Goal: Task Accomplishment & Management: Use online tool/utility

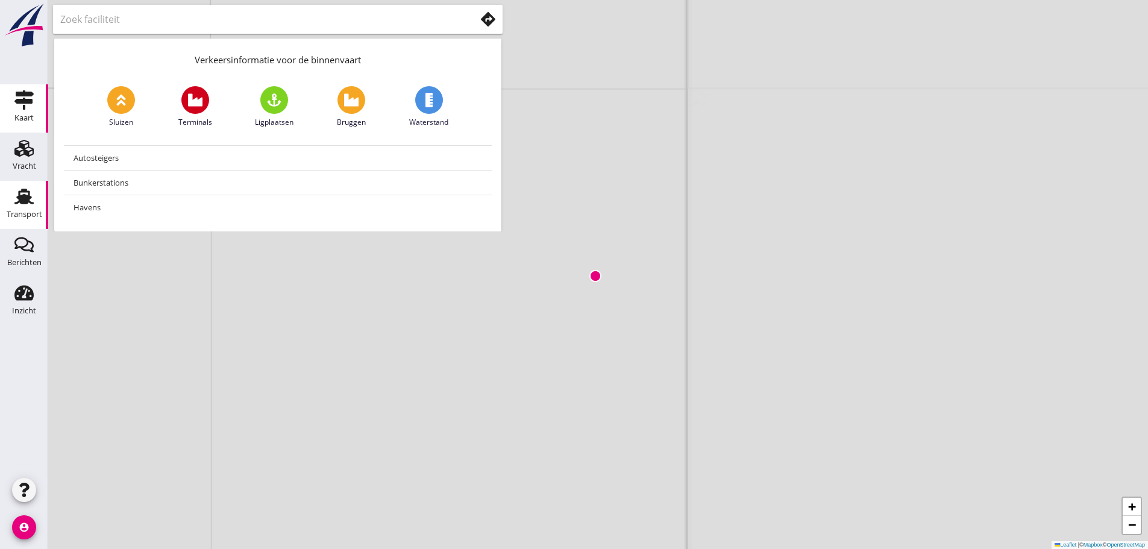
click at [20, 198] on use at bounding box center [23, 197] width 19 height 16
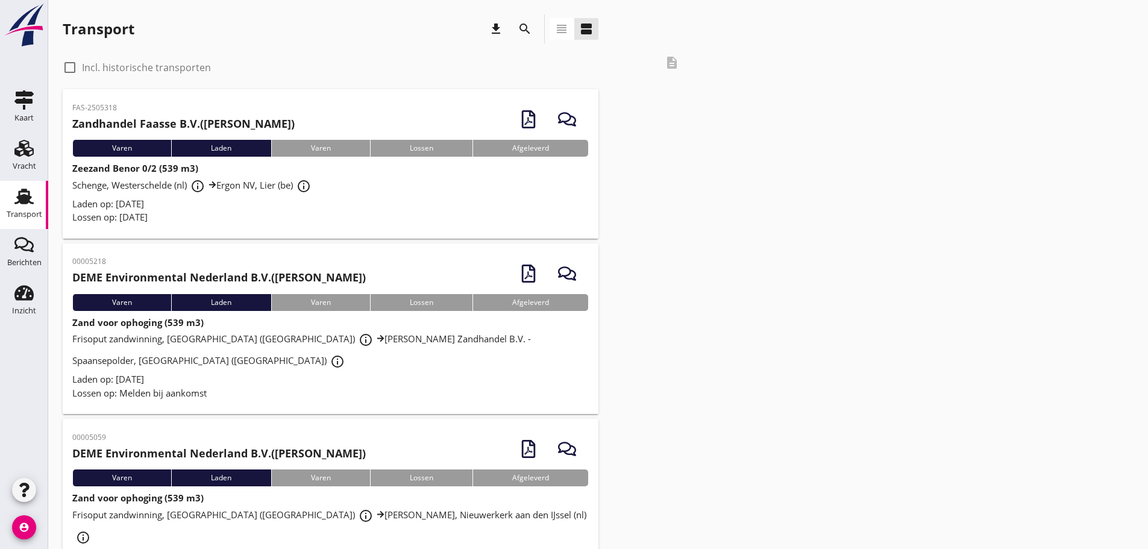
click at [126, 201] on span "Laden op: [DATE]" at bounding box center [108, 204] width 72 height 12
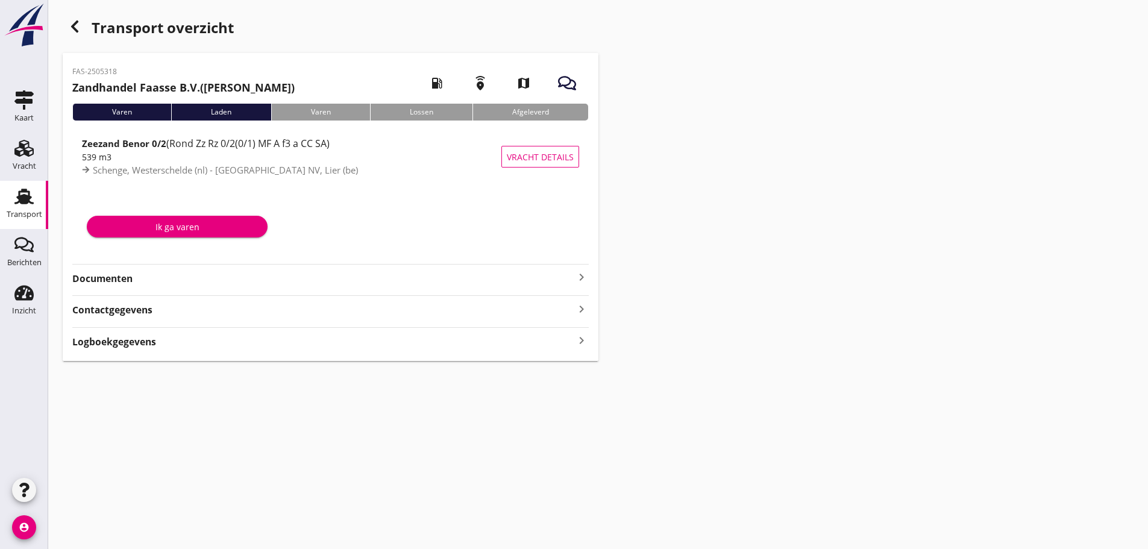
click at [95, 271] on div "Documenten keyboard_arrow_right" at bounding box center [330, 277] width 516 height 16
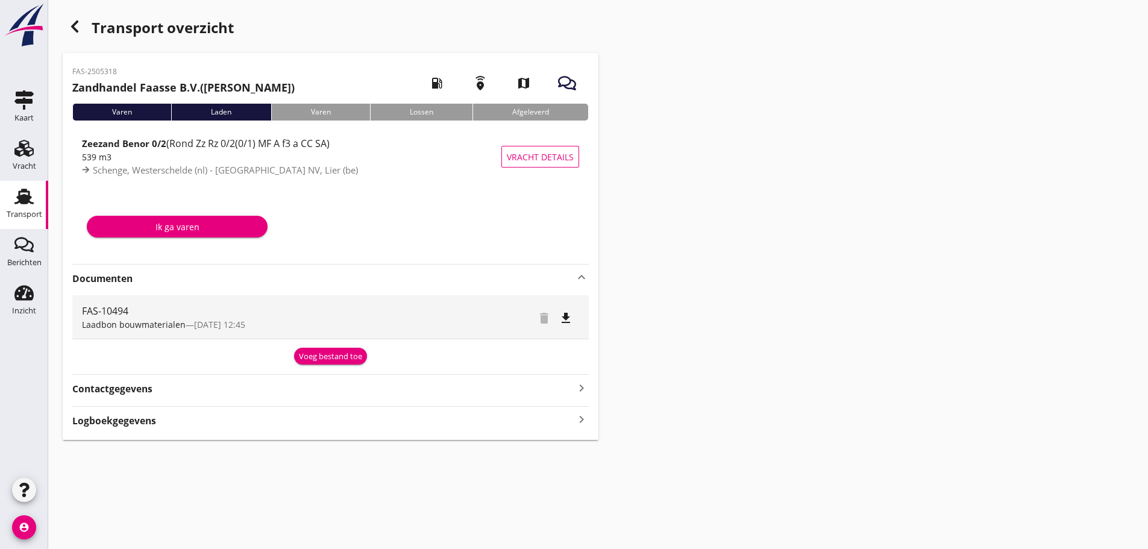
click at [334, 355] on div "Voeg bestand toe" at bounding box center [330, 357] width 63 height 12
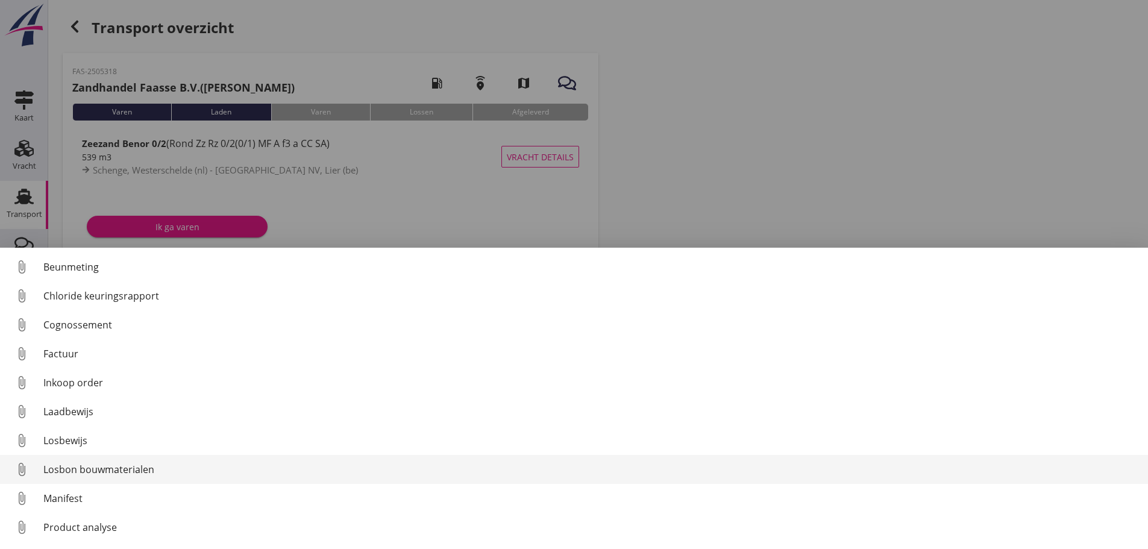
click at [170, 475] on div "Losbon bouwmaterialen" at bounding box center [590, 469] width 1095 height 14
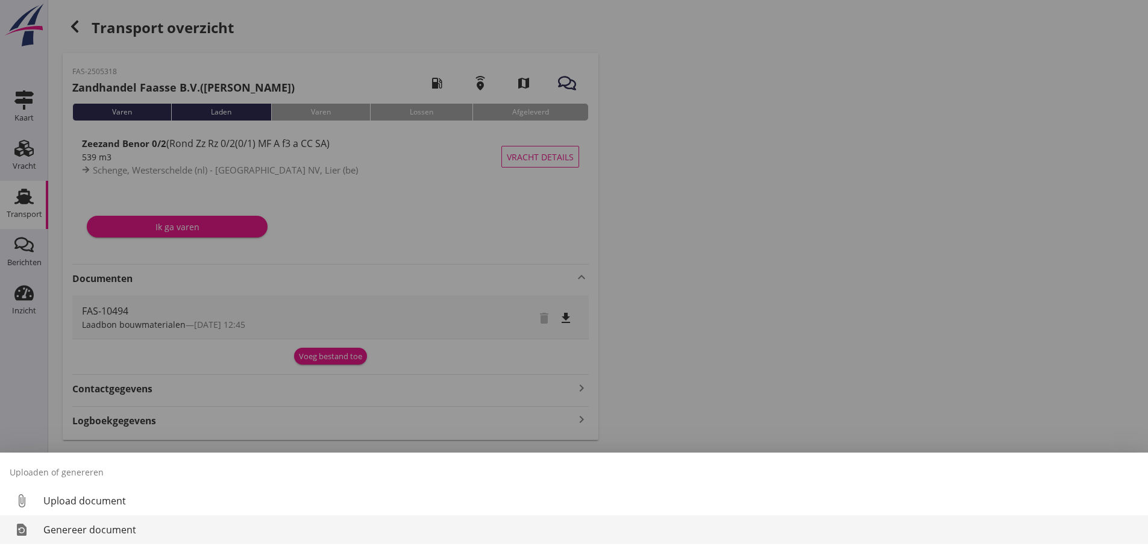
click at [135, 525] on div "Genereer document" at bounding box center [590, 529] width 1095 height 14
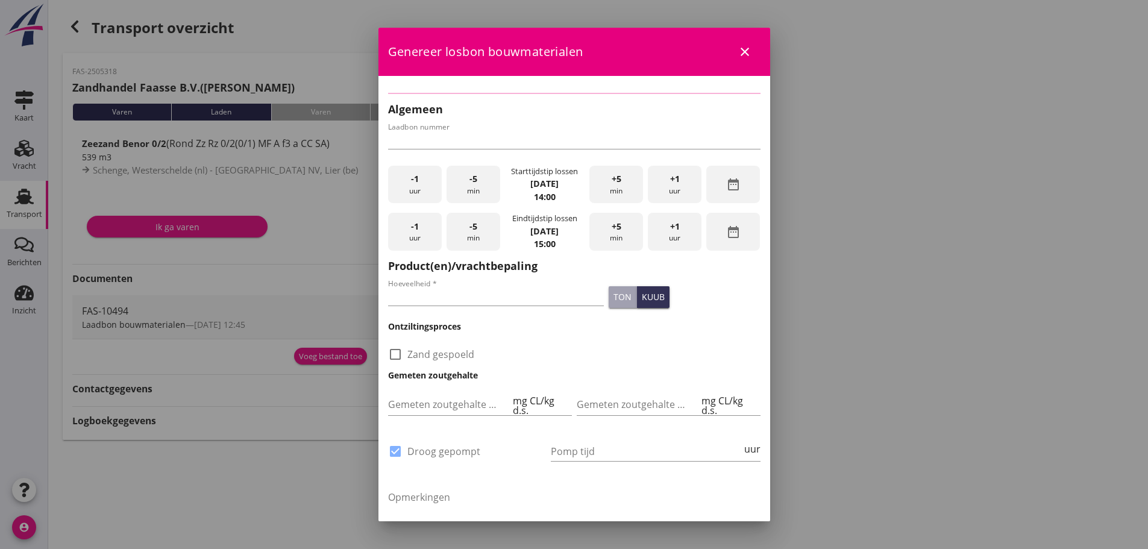
type input "FAS-10494"
type input "539"
checkbox input "true"
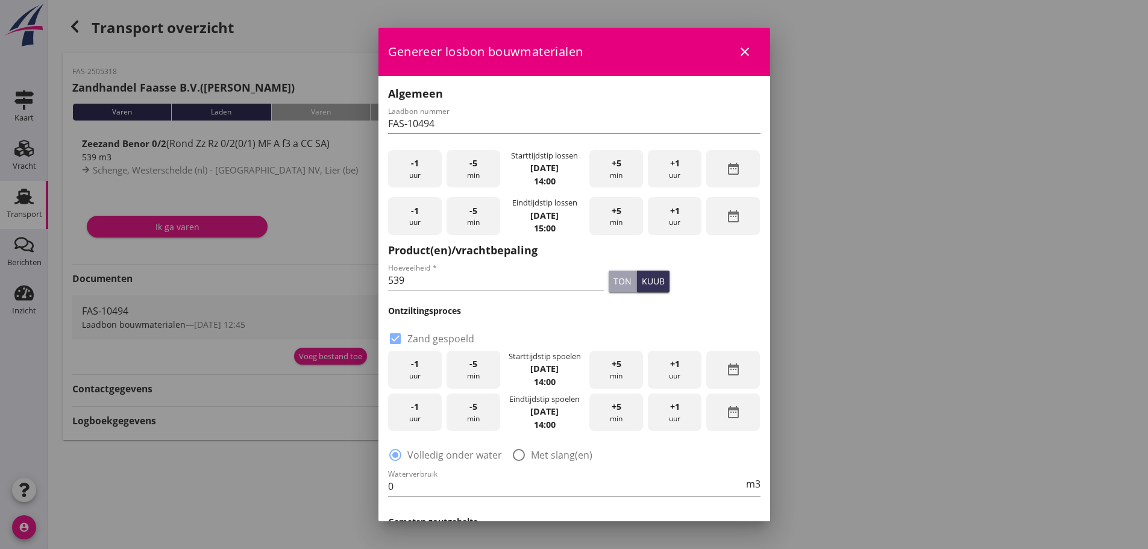
click at [419, 170] on div "-1 uur" at bounding box center [415, 169] width 54 height 38
click at [616, 164] on div "+5 min" at bounding box center [616, 169] width 54 height 38
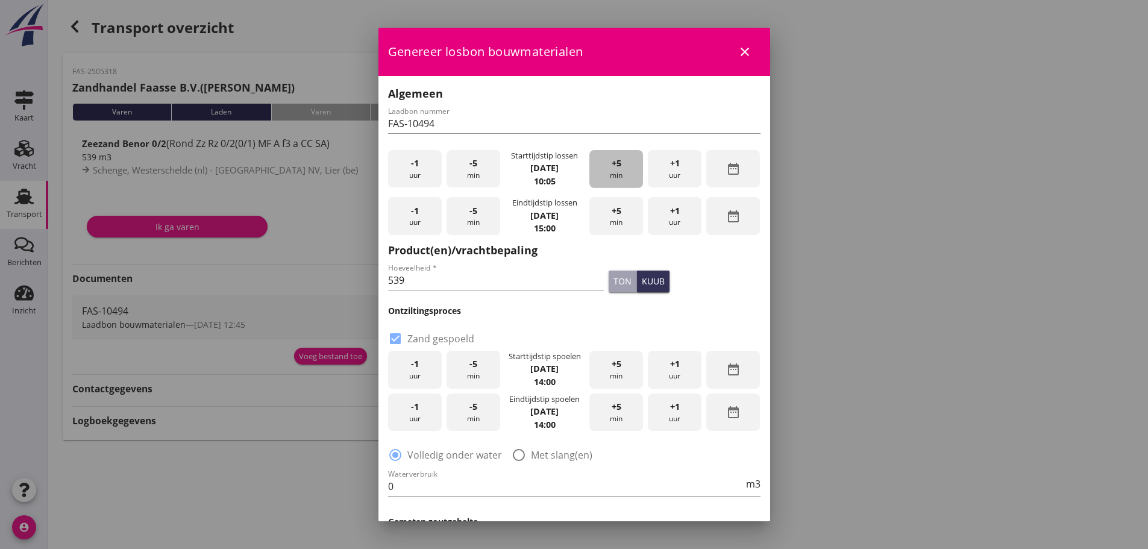
click at [616, 164] on div "+5 min" at bounding box center [616, 169] width 54 height 38
click at [455, 171] on div "-5 min" at bounding box center [473, 169] width 54 height 38
click at [461, 213] on div "-5 min" at bounding box center [473, 216] width 54 height 38
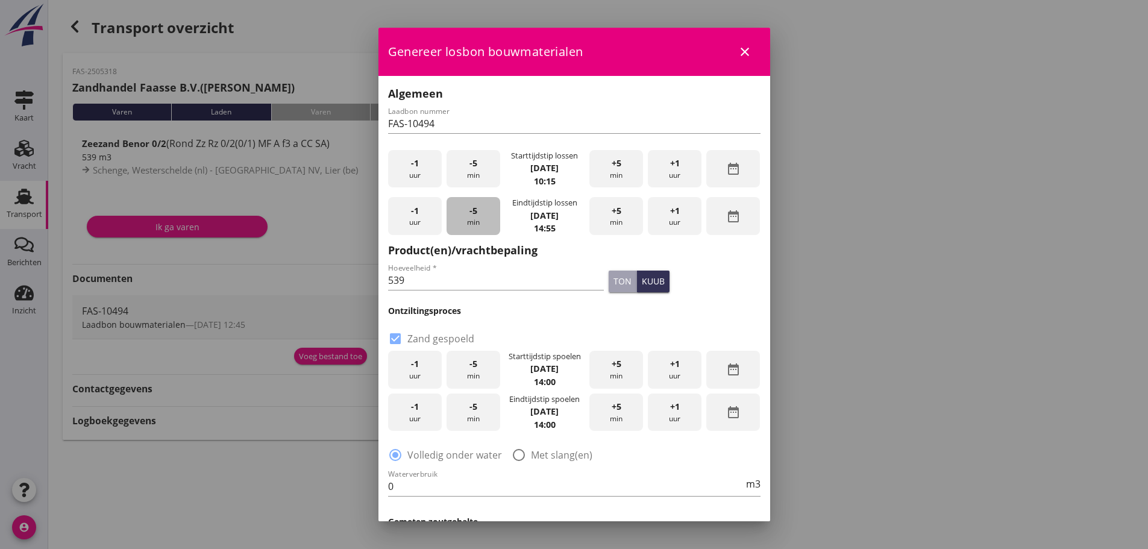
click at [461, 213] on div "-5 min" at bounding box center [473, 216] width 54 height 38
click at [462, 212] on div "-5 min" at bounding box center [473, 216] width 54 height 38
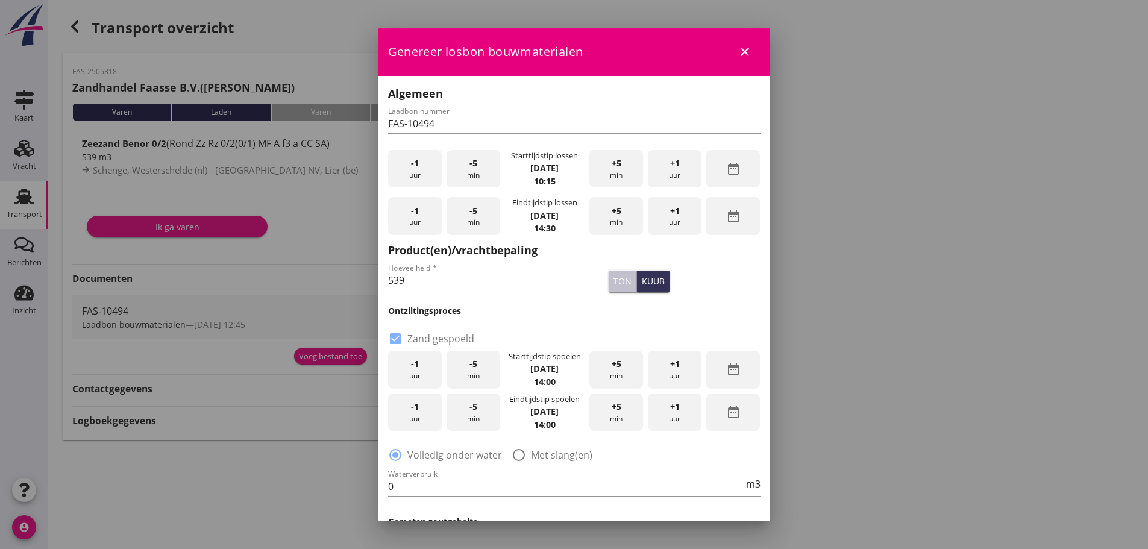
drag, startPoint x: 603, startPoint y: 280, endPoint x: 575, endPoint y: 269, distance: 30.0
click at [613, 283] on div "ton" at bounding box center [622, 281] width 18 height 13
click at [469, 281] on input "539" at bounding box center [496, 279] width 216 height 19
type input "5"
type input "839"
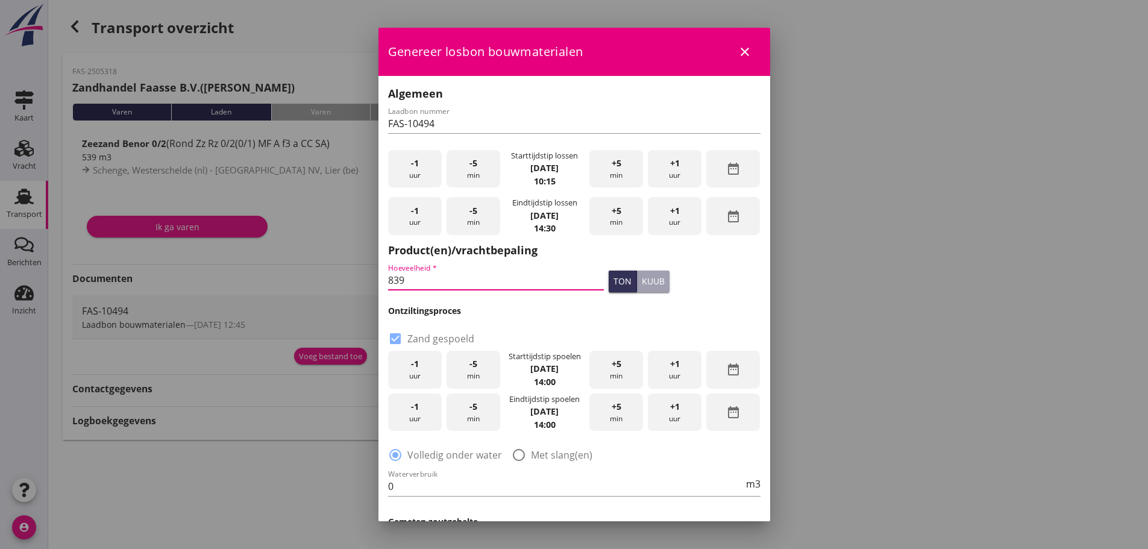
click at [420, 363] on div "-1 uur" at bounding box center [415, 370] width 54 height 38
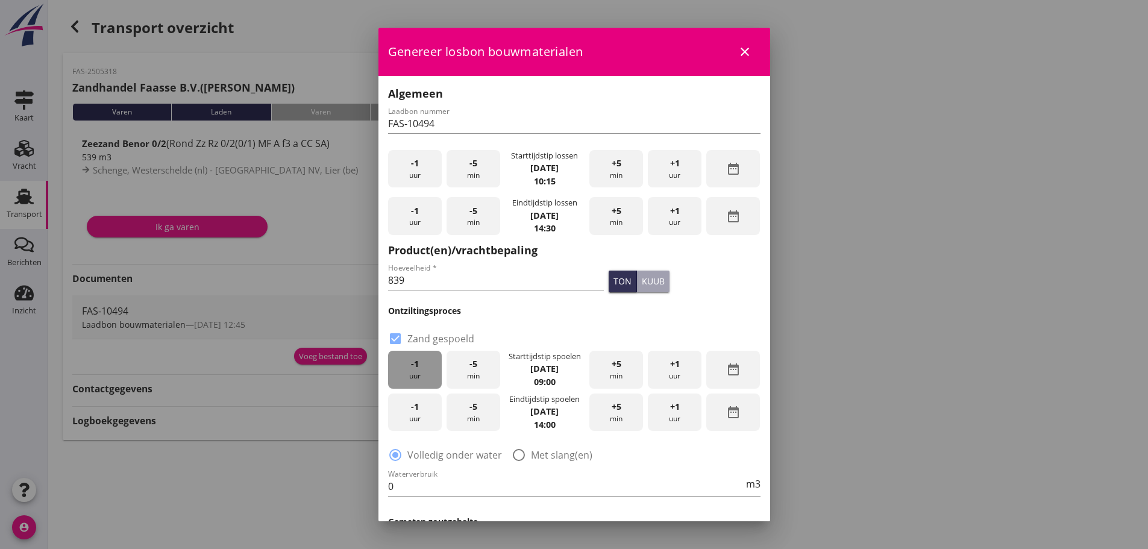
click at [420, 363] on div "-1 uur" at bounding box center [415, 370] width 54 height 38
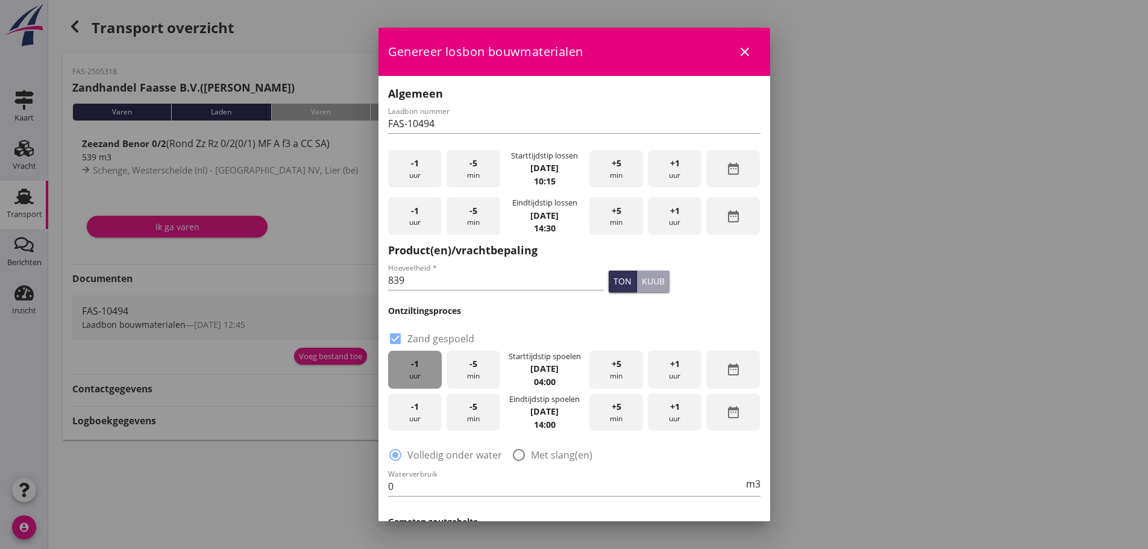
click at [420, 363] on div "-1 uur" at bounding box center [415, 370] width 54 height 38
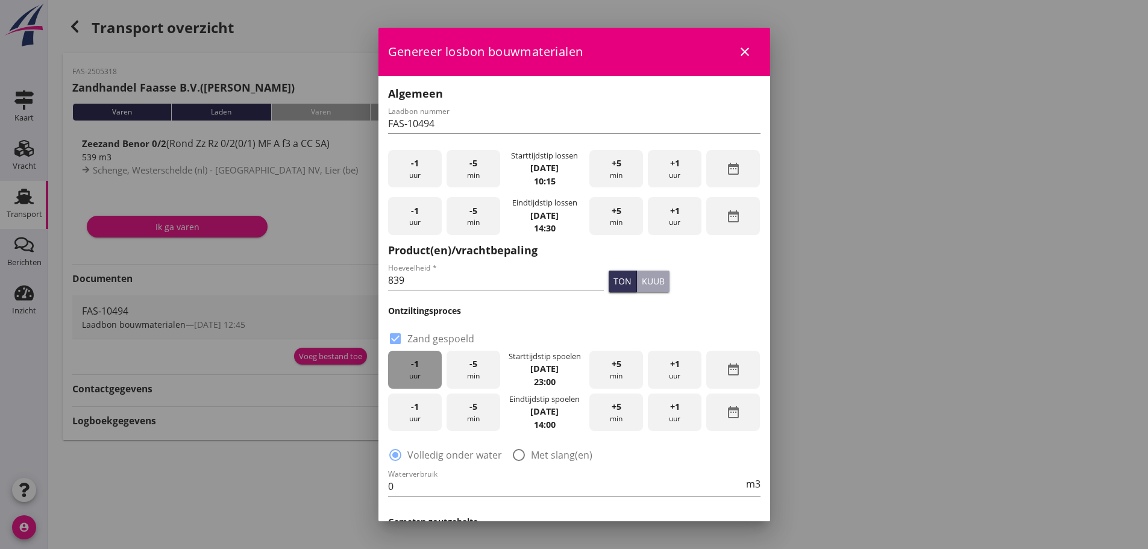
click at [420, 363] on div "-1 uur" at bounding box center [415, 370] width 54 height 38
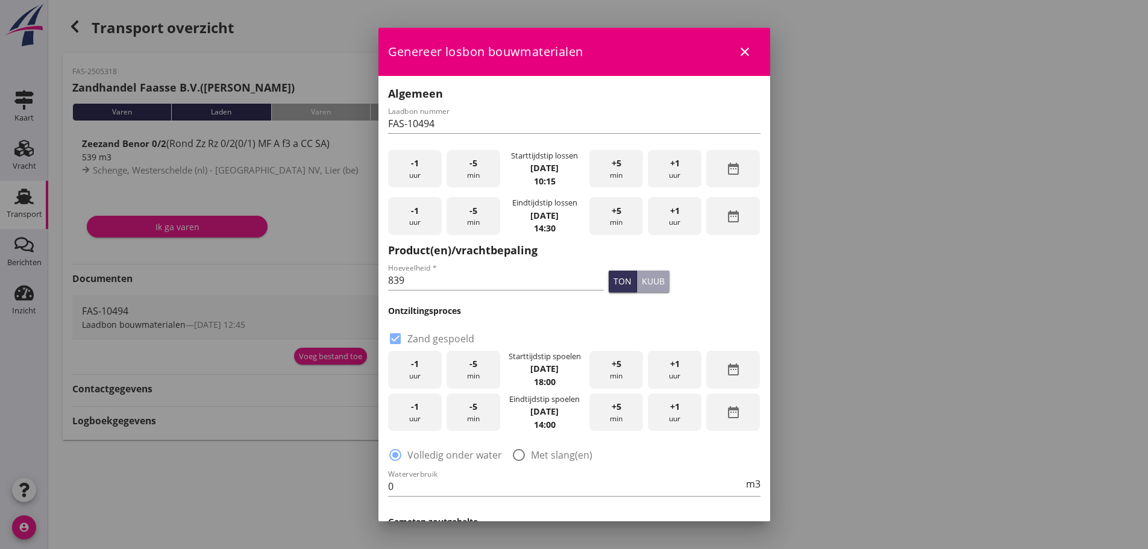
click at [617, 370] on div "+5 min" at bounding box center [616, 370] width 54 height 38
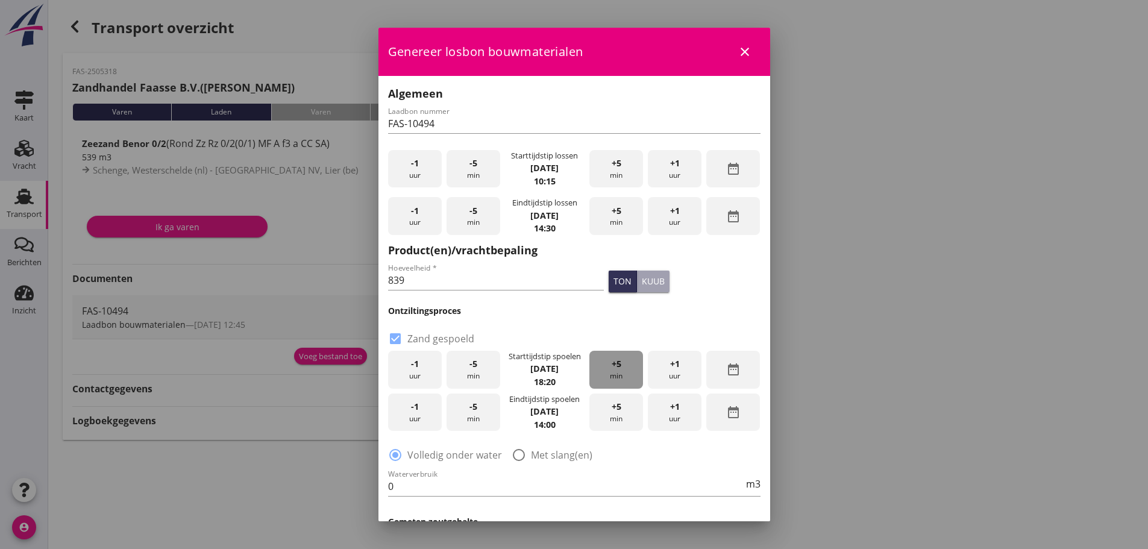
click at [617, 370] on div "+5 min" at bounding box center [616, 370] width 54 height 38
click at [469, 364] on span "-5" at bounding box center [473, 363] width 8 height 13
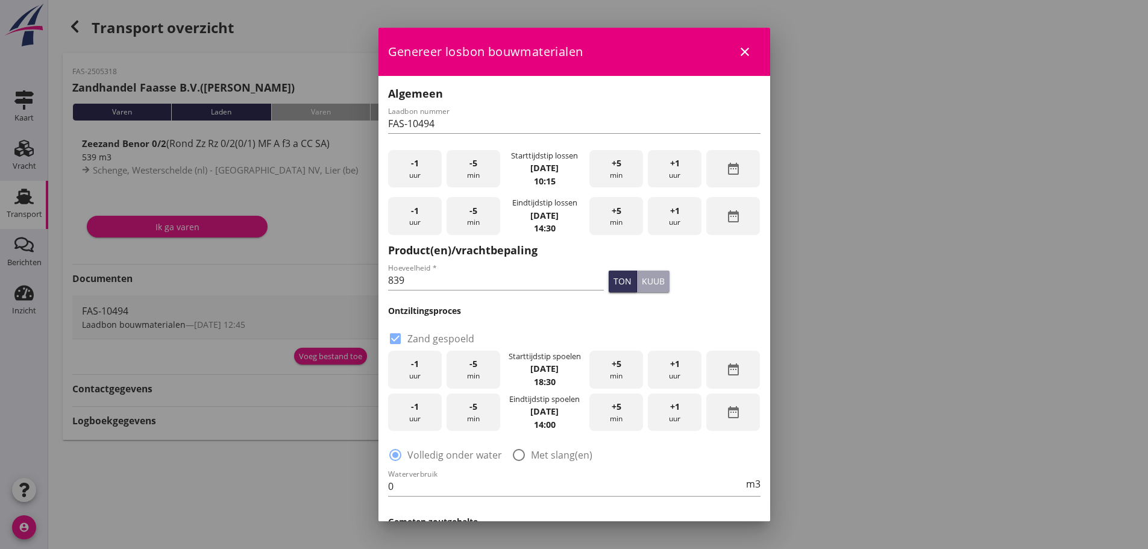
click at [431, 411] on div "-1 uur" at bounding box center [415, 412] width 54 height 38
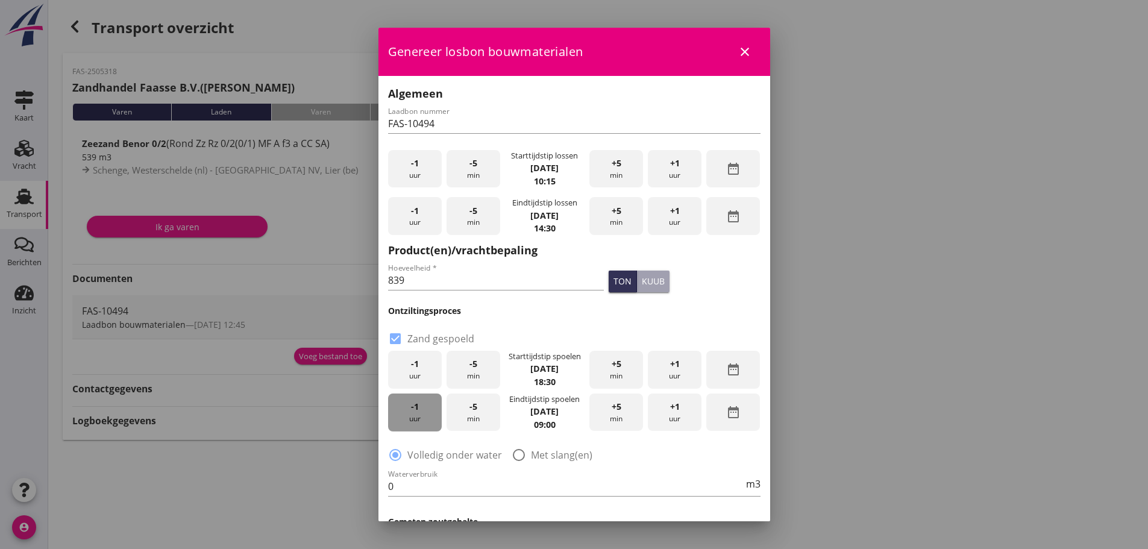
click at [431, 411] on div "-1 uur" at bounding box center [415, 412] width 54 height 38
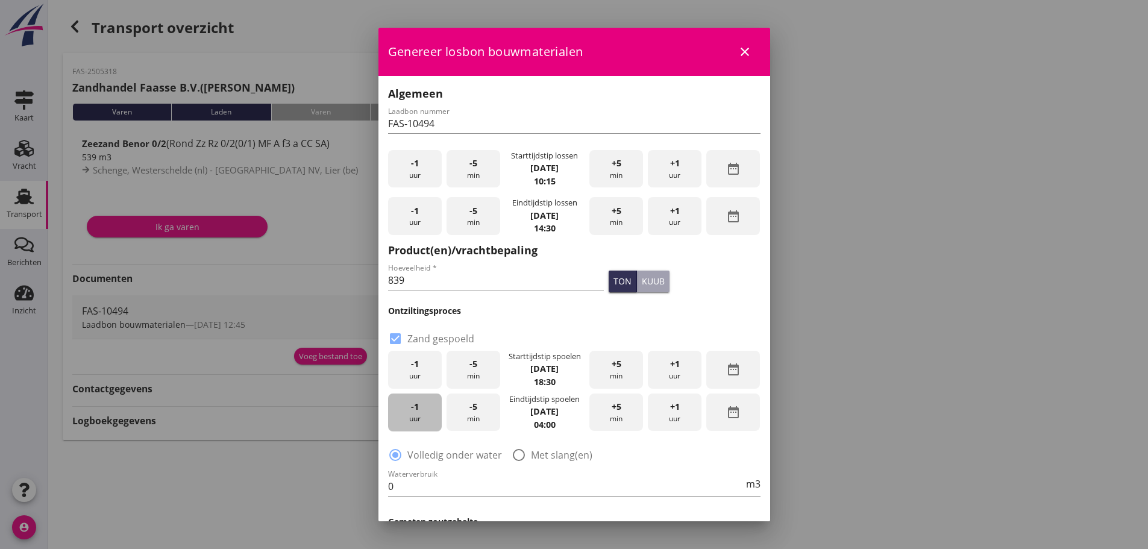
click at [431, 411] on div "-1 uur" at bounding box center [415, 412] width 54 height 38
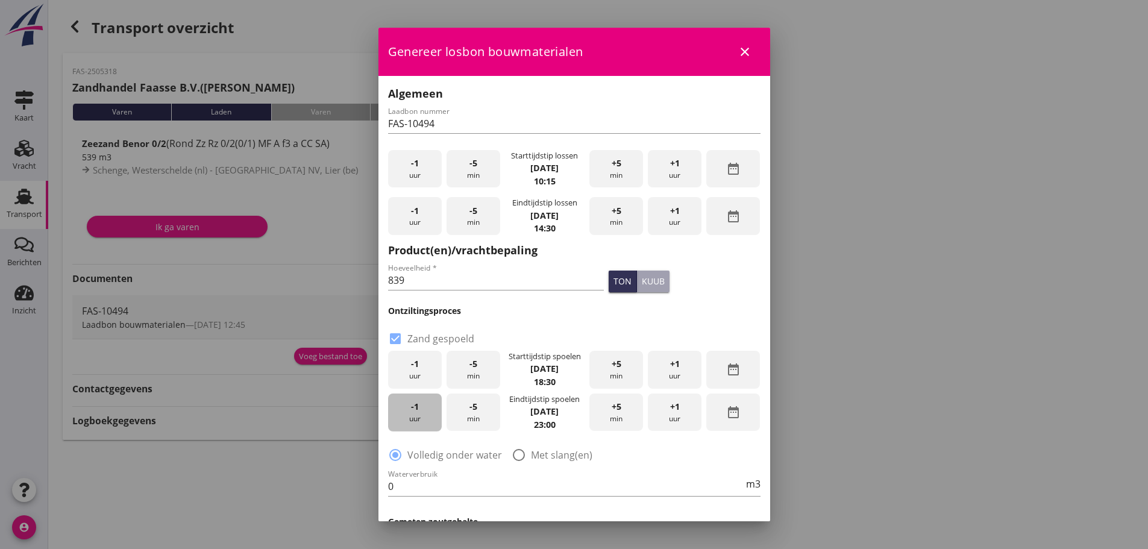
click at [431, 411] on div "-1 uur" at bounding box center [415, 412] width 54 height 38
click at [619, 408] on div "+5 min" at bounding box center [616, 412] width 54 height 38
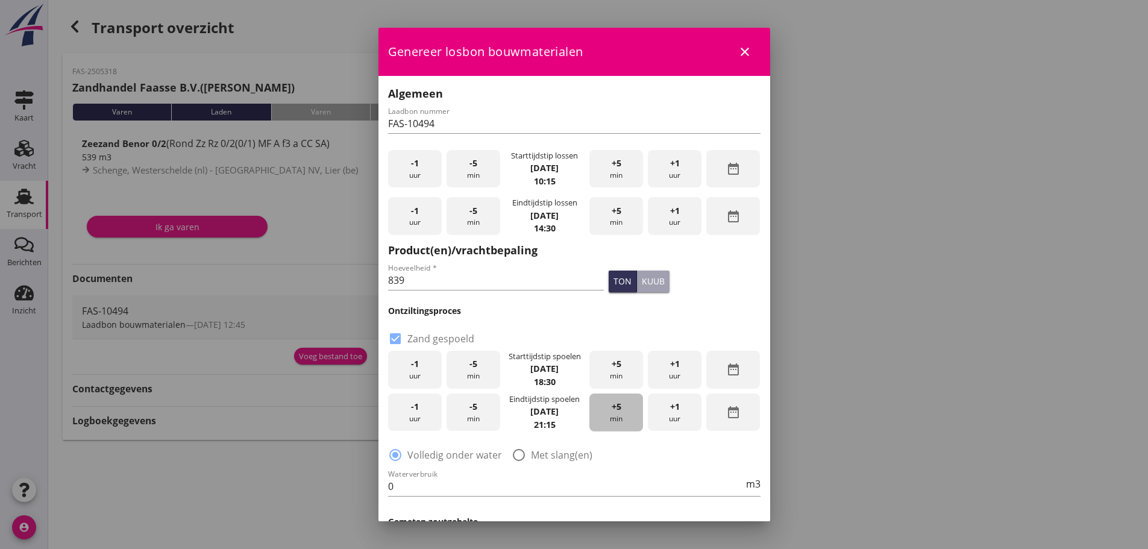
click at [619, 408] on div "+5 min" at bounding box center [616, 412] width 54 height 38
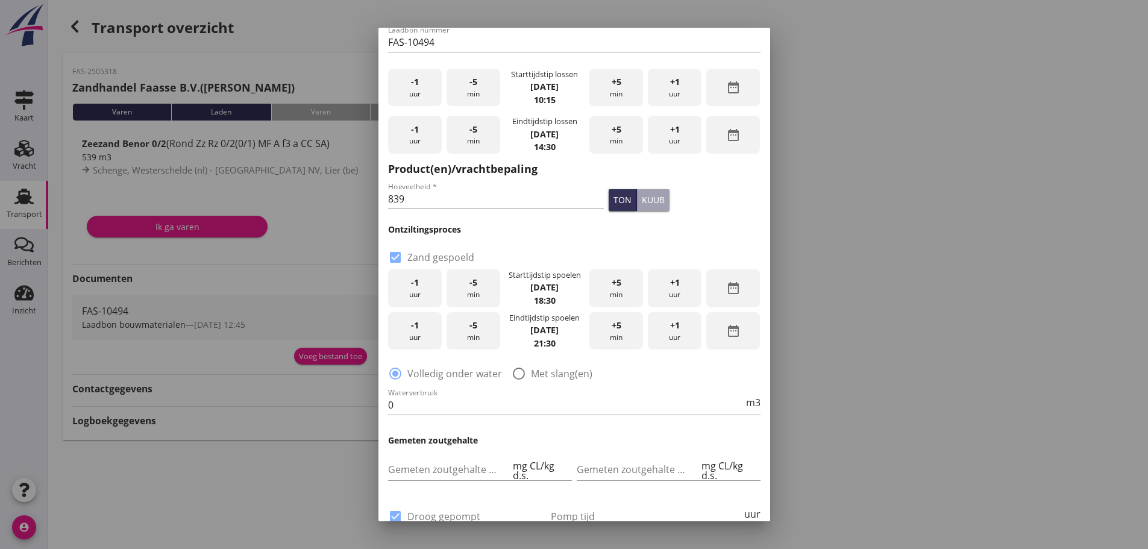
scroll to position [120, 0]
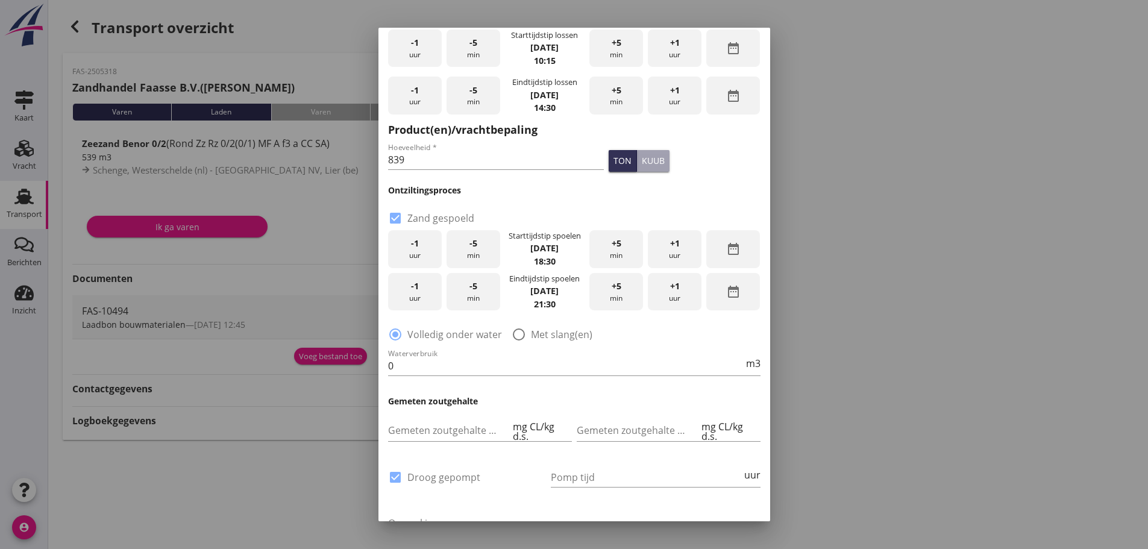
click at [534, 333] on label "Met slang(en)" at bounding box center [561, 334] width 61 height 12
radio input "false"
radio input "true"
click at [524, 373] on input "0" at bounding box center [565, 365] width 355 height 19
type input "390"
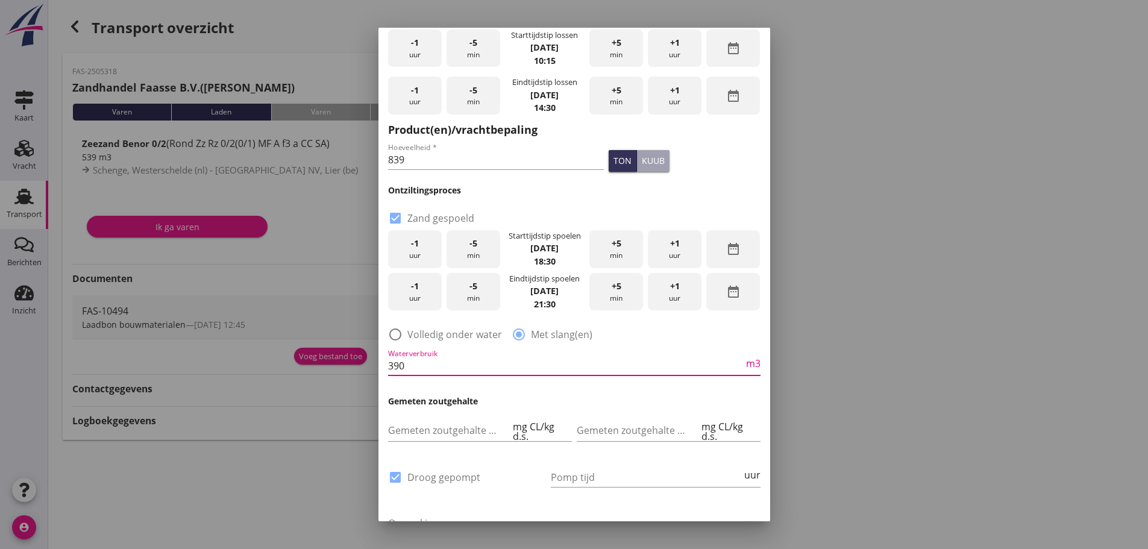
click at [524, 387] on div at bounding box center [574, 383] width 372 height 7
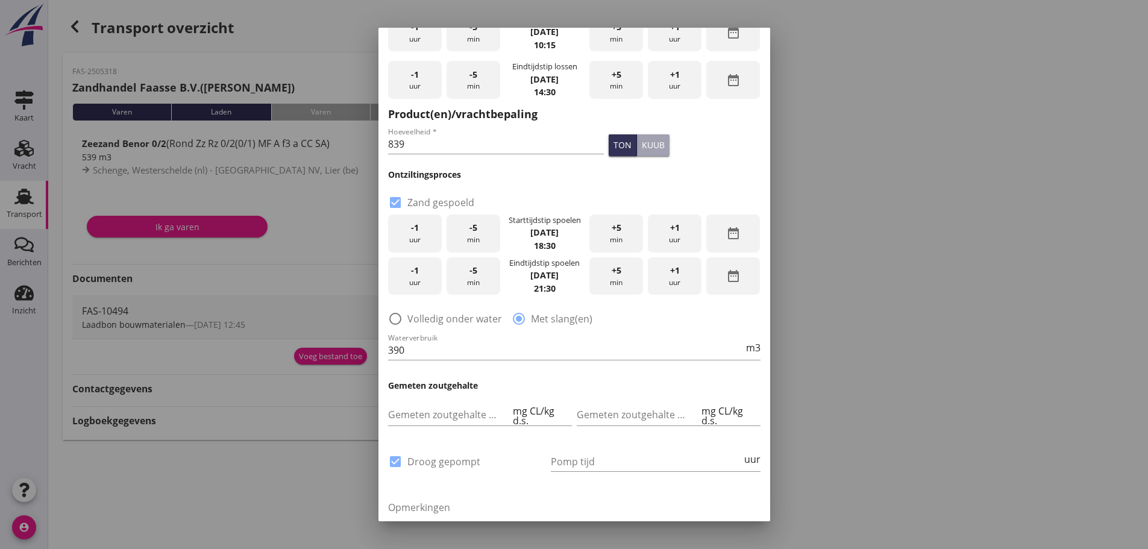
scroll to position [239, 0]
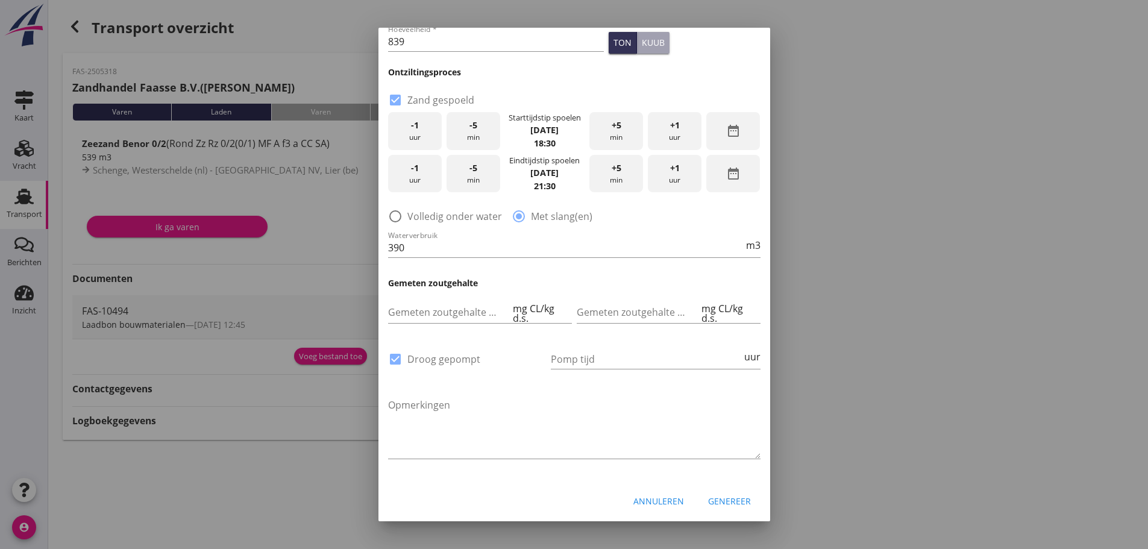
click at [717, 495] on div "Genereer" at bounding box center [729, 501] width 43 height 13
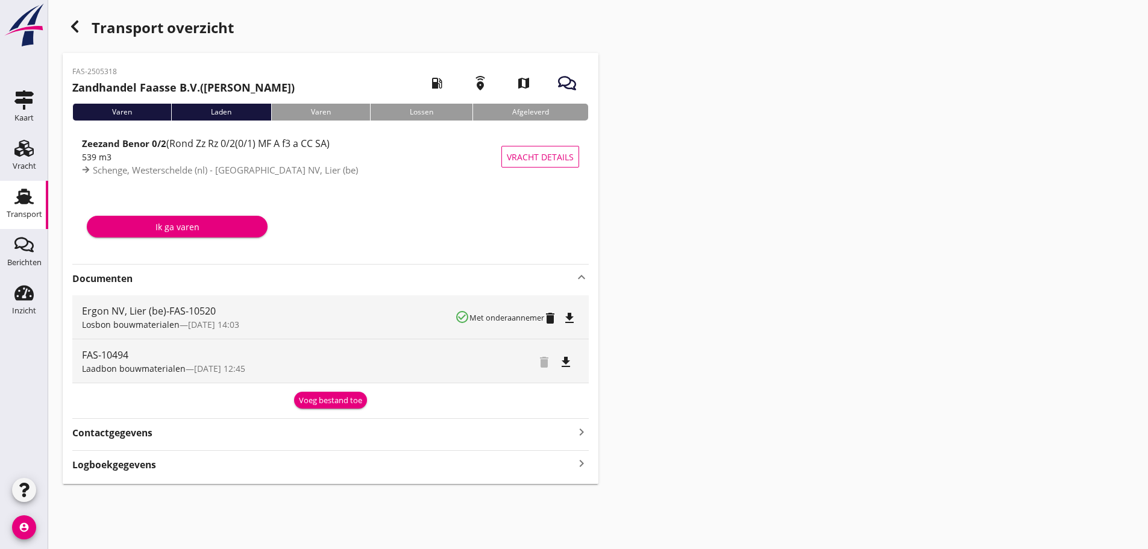
click at [570, 322] on icon "file_download" at bounding box center [569, 318] width 14 height 14
